Goal: Task Accomplishment & Management: Manage account settings

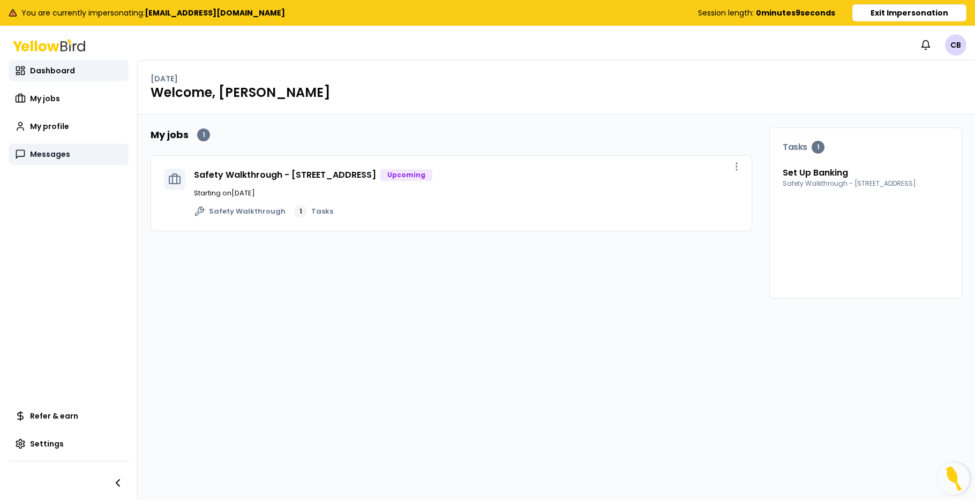
click at [52, 157] on span "Messages" at bounding box center [50, 154] width 40 height 11
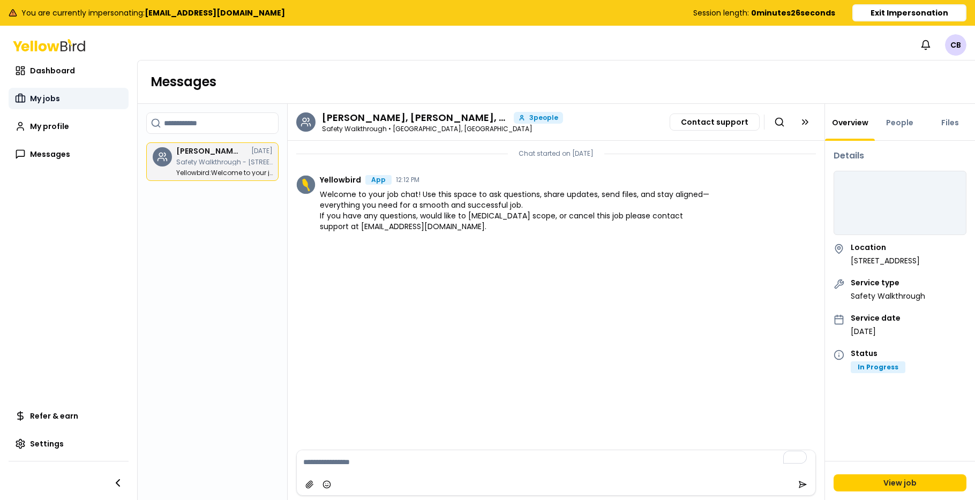
click at [37, 93] on span "My jobs" at bounding box center [45, 98] width 30 height 11
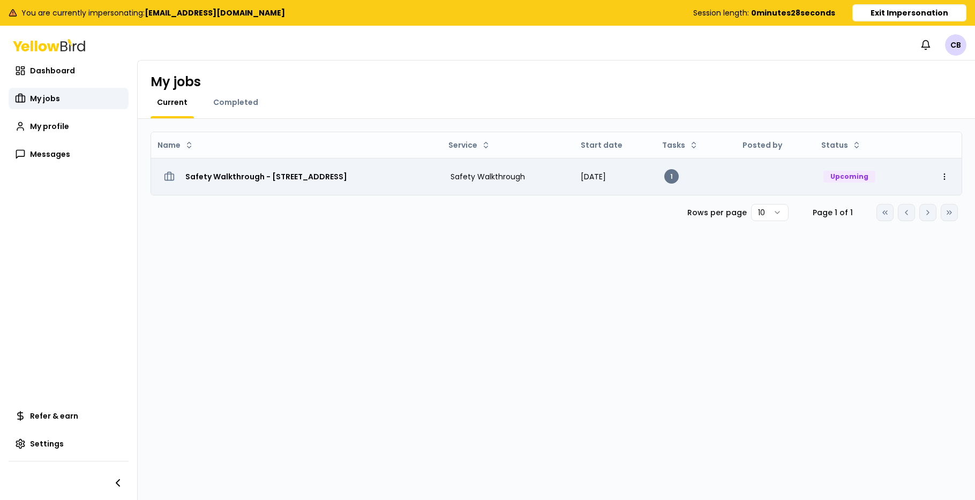
click at [315, 176] on h3 "Safety Walkthrough - [STREET_ADDRESS]" at bounding box center [266, 176] width 162 height 19
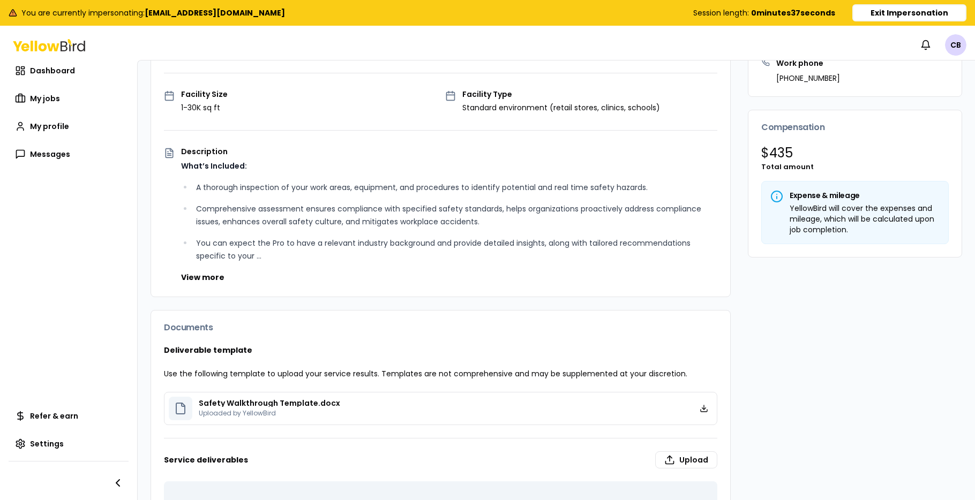
scroll to position [254, 0]
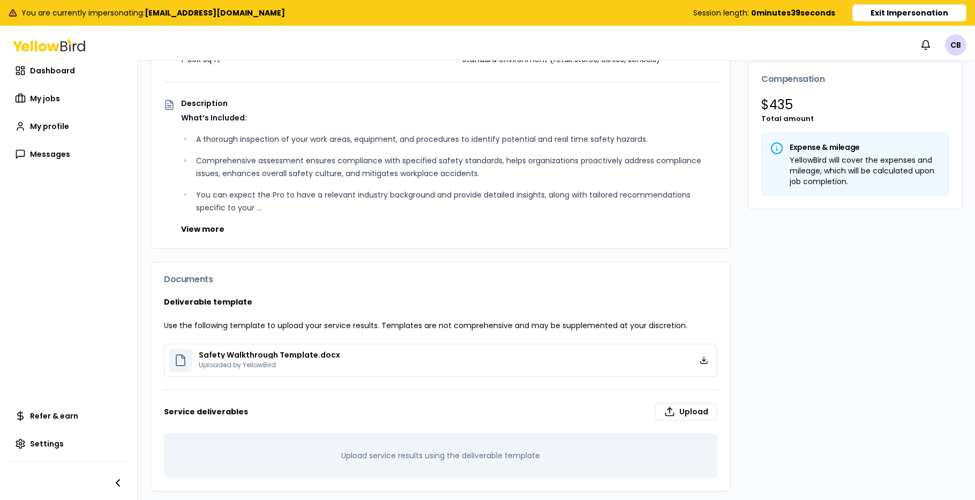
click at [199, 357] on p "Safety Walkthrough Template.docx" at bounding box center [269, 354] width 141 height 7
click at [702, 361] on icon at bounding box center [703, 360] width 9 height 9
click at [903, 11] on button "Exit Impersonation" at bounding box center [909, 12] width 114 height 17
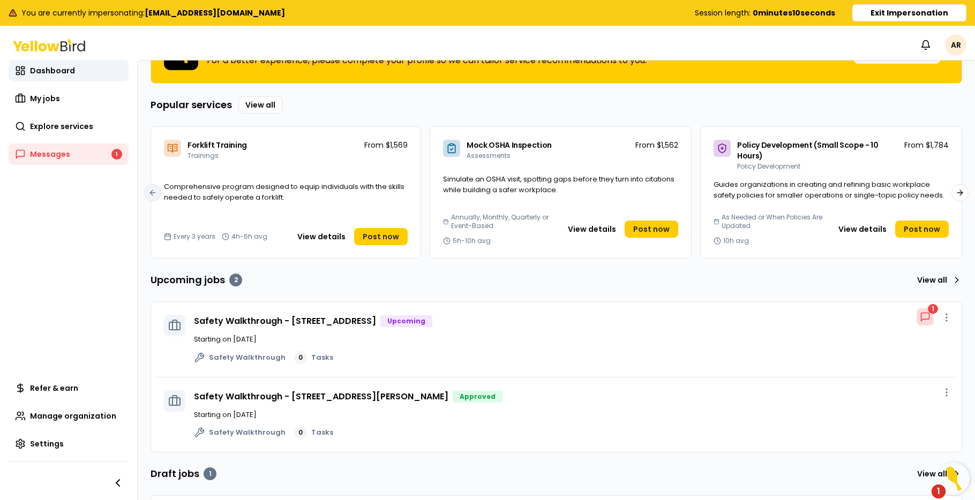
scroll to position [148, 0]
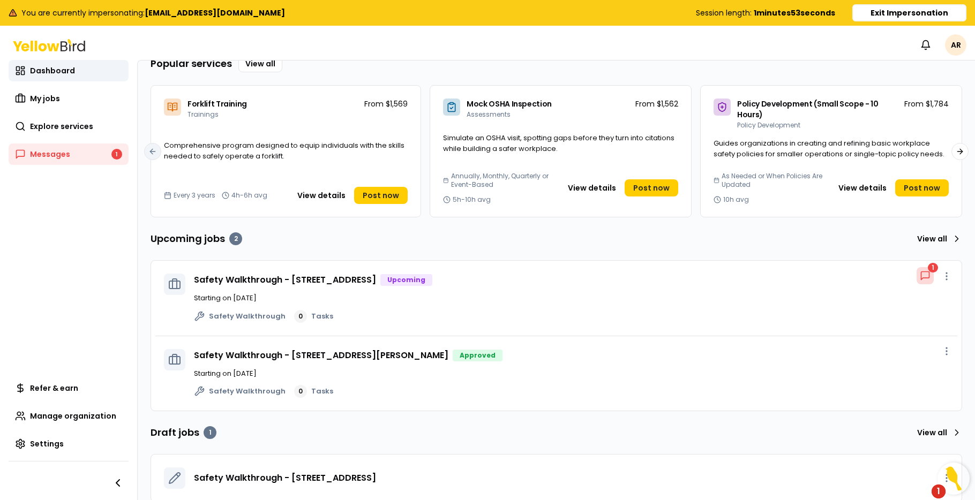
click at [916, 10] on button "Exit Impersonation" at bounding box center [909, 12] width 114 height 17
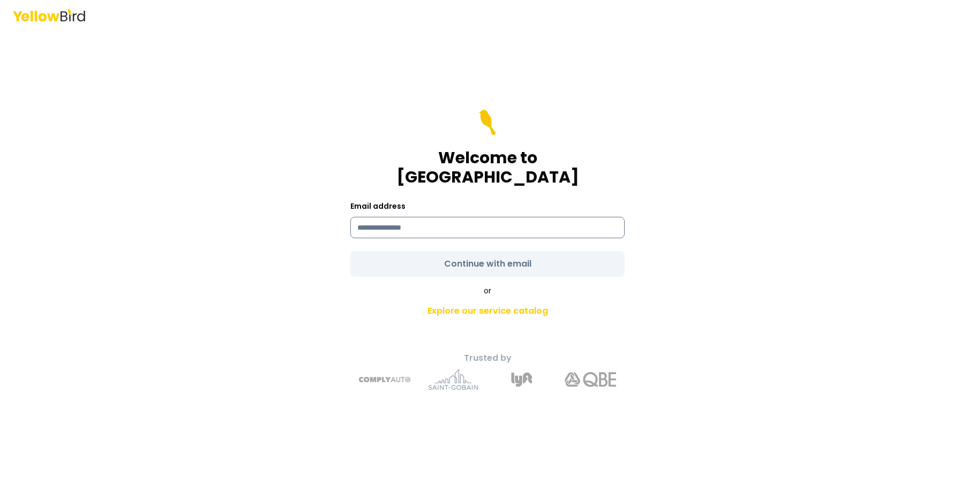
click at [493, 220] on input at bounding box center [487, 227] width 274 height 21
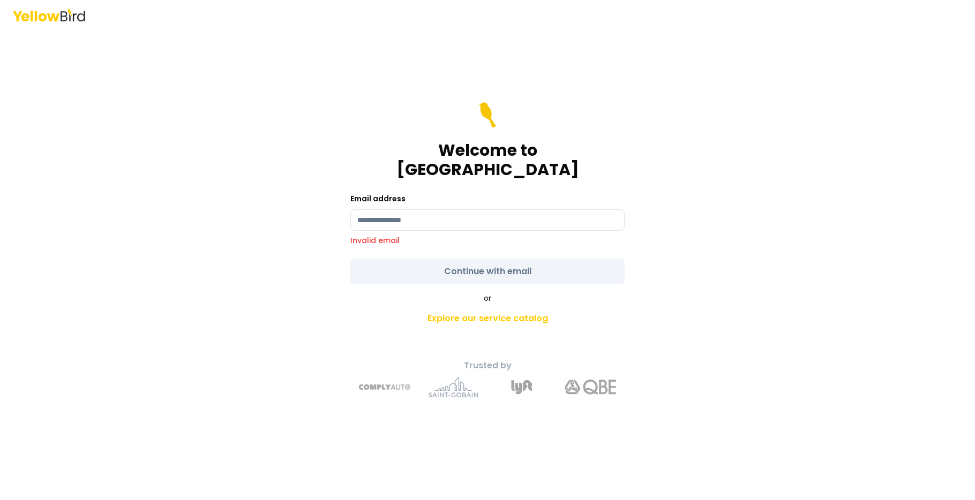
type input "**********"
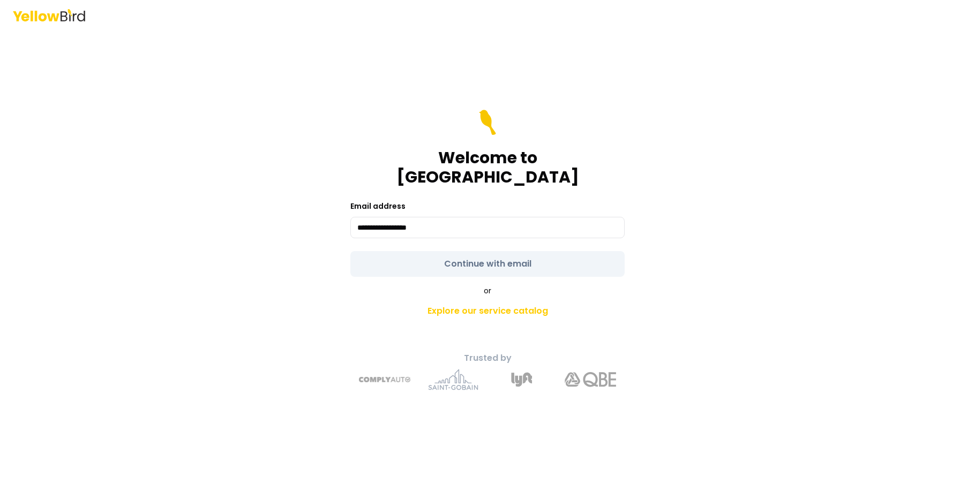
click at [524, 258] on form "**********" at bounding box center [487, 193] width 274 height 167
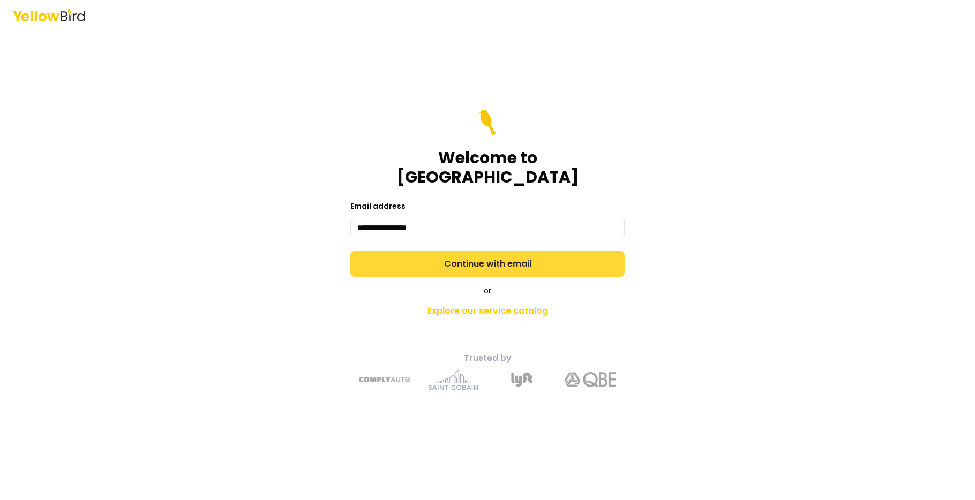
click at [523, 258] on button "Continue with email" at bounding box center [487, 264] width 274 height 26
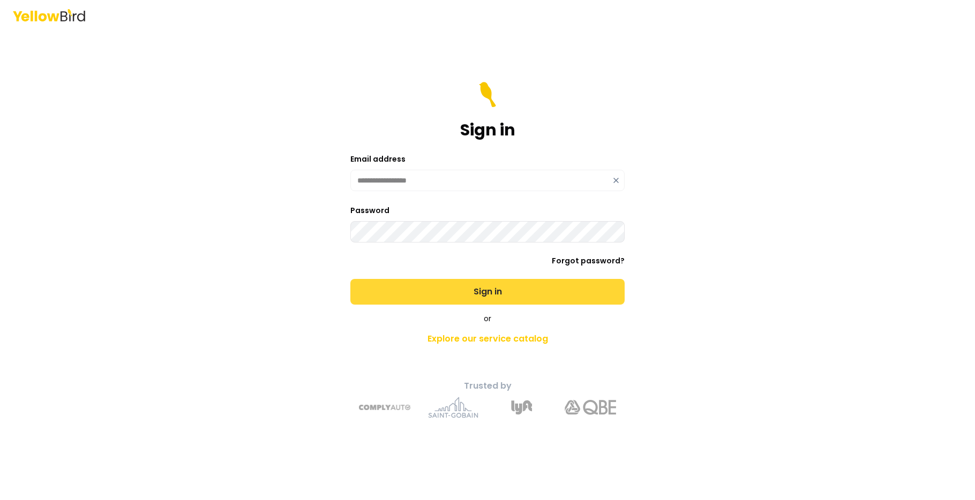
click at [452, 289] on button "Sign in" at bounding box center [487, 292] width 274 height 26
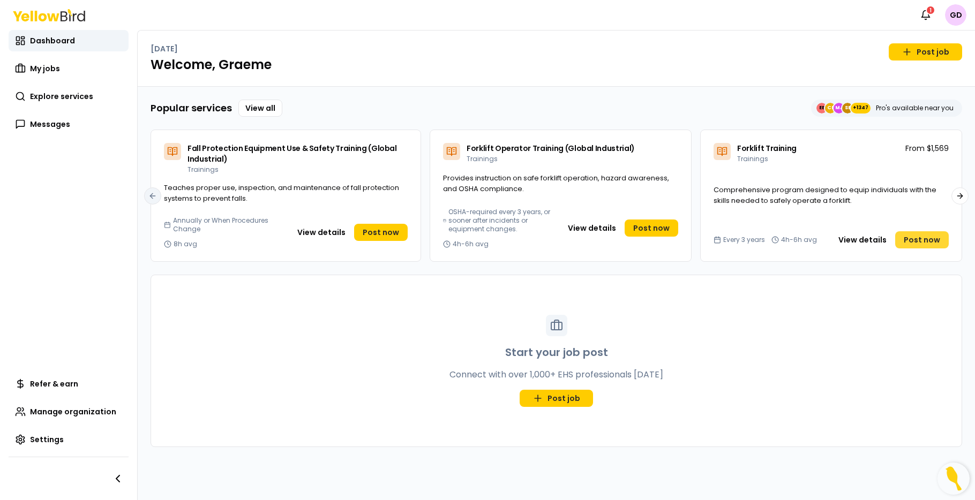
click at [931, 236] on span "Post now" at bounding box center [921, 240] width 36 height 11
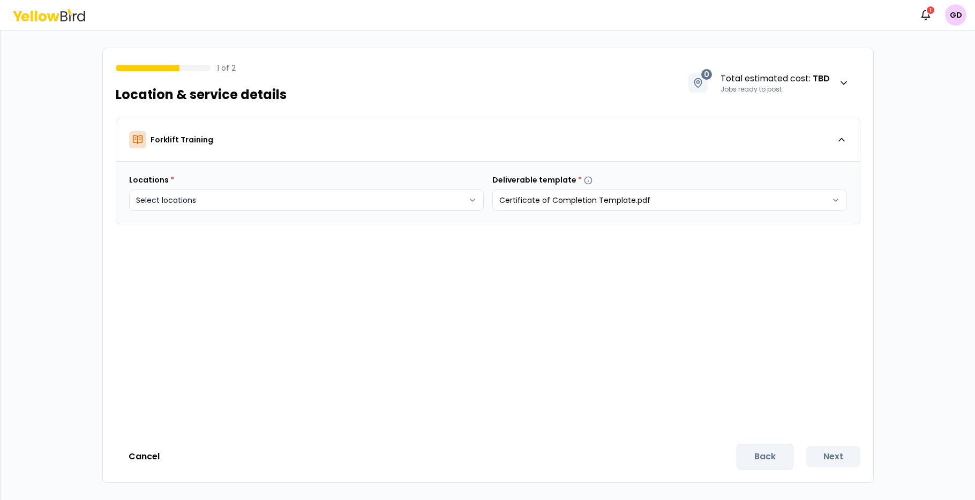
click at [337, 200] on body "Notifications 1 GD 1 of 2 Location & service details 0 Total estimated cost : T…" at bounding box center [487, 250] width 975 height 500
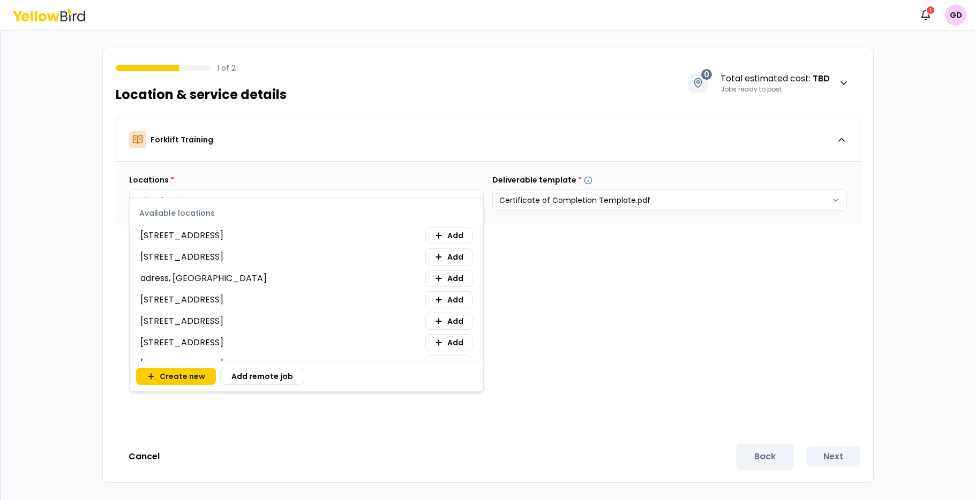
click at [580, 280] on html "Notifications 1 GD 1 of 2 Location & service details 0 Total estimated cost : T…" at bounding box center [487, 250] width 975 height 500
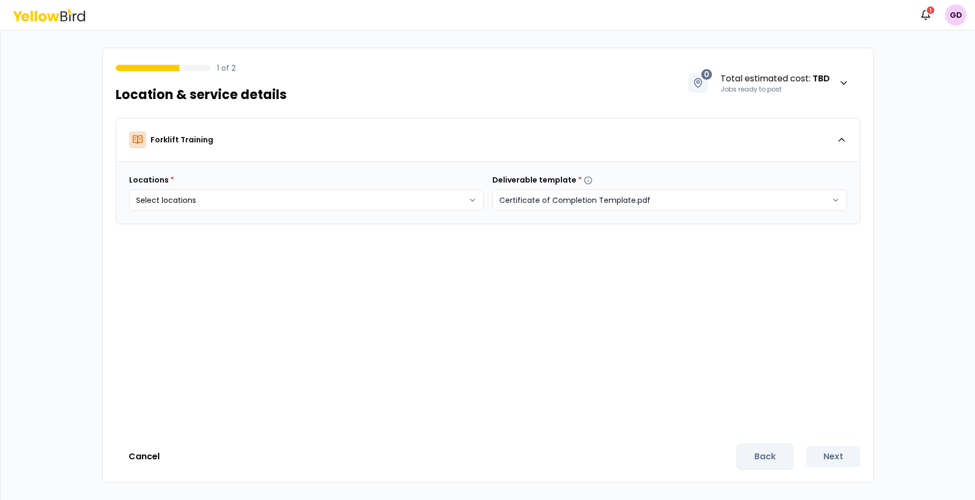
click at [634, 199] on html "Notifications 1 GD 1 of 2 Location & service details 0 Total estimated cost : T…" at bounding box center [487, 250] width 975 height 500
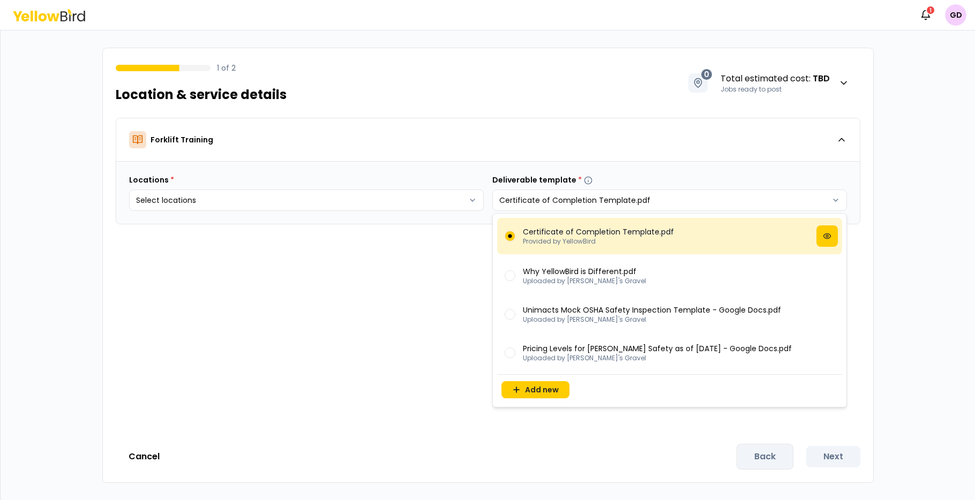
click at [587, 235] on p "Certificate of Completion Template.pdf" at bounding box center [598, 232] width 151 height 11
click at [613, 205] on html "Notifications 1 GD 1 of 2 Location & service details 0 Total estimated cost : T…" at bounding box center [487, 250] width 975 height 500
click at [580, 241] on p "Provided by YellowBird" at bounding box center [598, 241] width 151 height 9
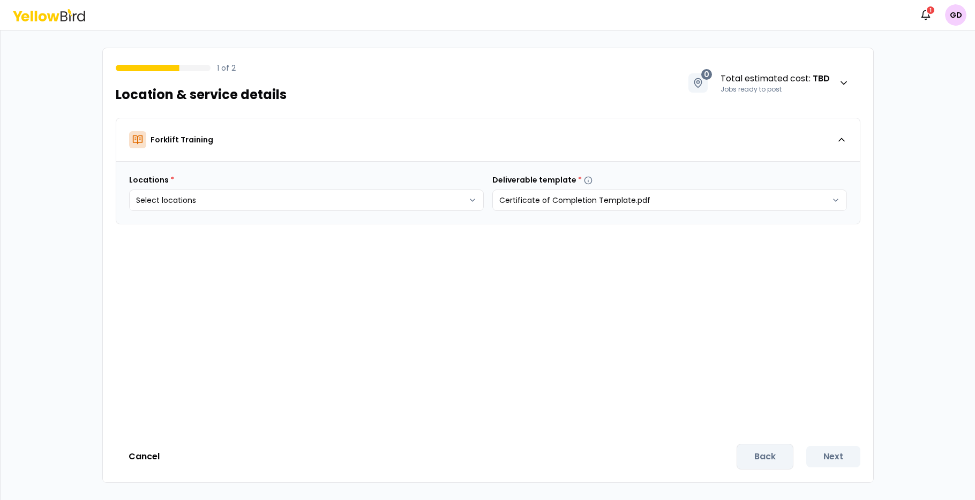
click at [34, 9] on icon at bounding box center [49, 15] width 72 height 12
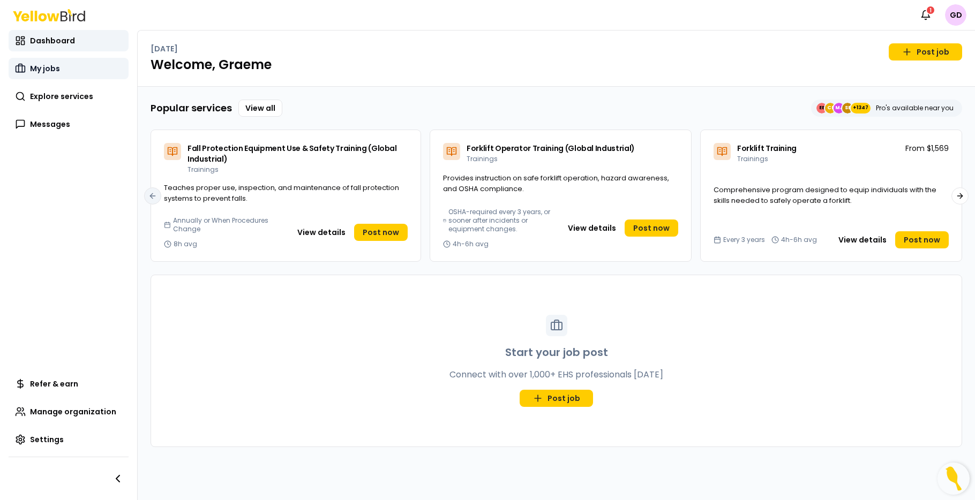
click at [65, 64] on link "My jobs" at bounding box center [69, 68] width 120 height 21
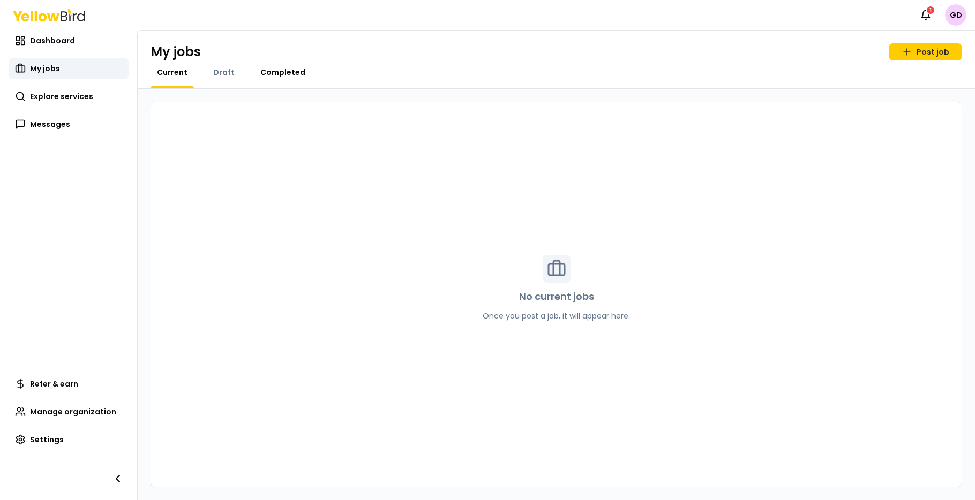
click at [288, 73] on span "Completed" at bounding box center [282, 72] width 45 height 11
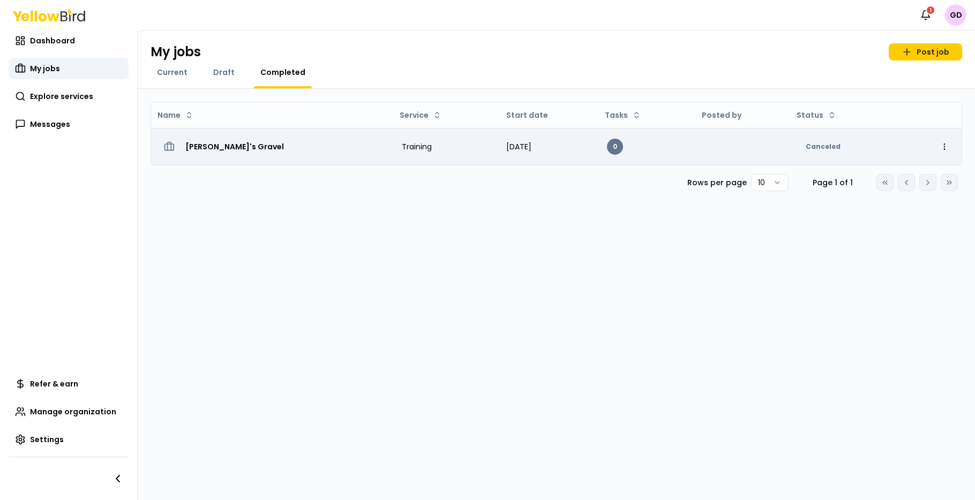
click at [283, 149] on div "[PERSON_NAME]'s Gravel" at bounding box center [272, 146] width 225 height 19
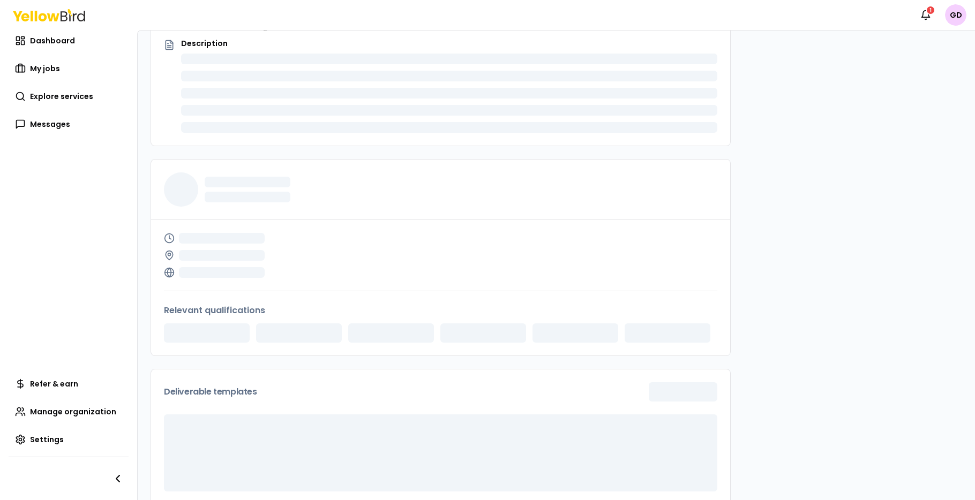
scroll to position [253, 0]
